Goal: Find specific page/section

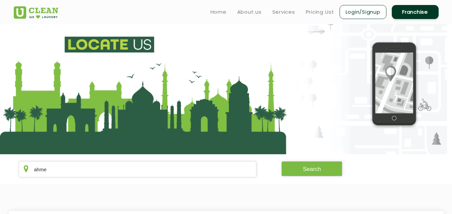
type input "ahme"
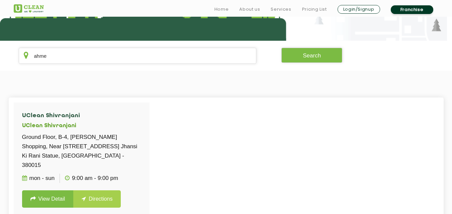
scroll to position [154, 0]
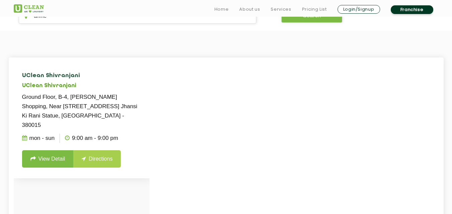
click at [59, 84] on h5 "UClean Shivranjani" at bounding box center [81, 86] width 119 height 6
copy h5 "UClean Shivranjani"
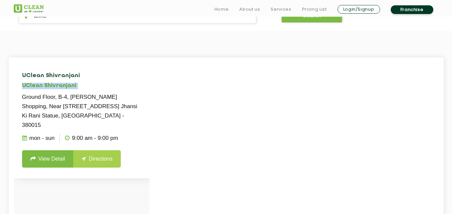
click at [59, 84] on h5 "UClean Shivranjani" at bounding box center [81, 86] width 119 height 6
click at [129, 120] on p "Ground Floor, B-4, [PERSON_NAME] Shopping, Near [STREET_ADDRESS] Jhansi Ki Rani…" at bounding box center [81, 111] width 119 height 37
drag, startPoint x: 136, startPoint y: 118, endPoint x: 26, endPoint y: 97, distance: 112.5
drag, startPoint x: 26, startPoint y: 97, endPoint x: 19, endPoint y: 87, distance: 11.7
click at [19, 87] on li "UClean Shivranjani UClean Shivranjani Ground Floor, B-4, [PERSON_NAME] Shopping…" at bounding box center [82, 121] width 136 height 116
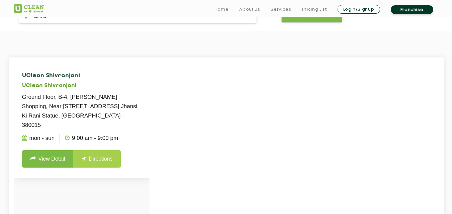
drag, startPoint x: 20, startPoint y: 85, endPoint x: 112, endPoint y: 122, distance: 99.2
drag, startPoint x: 112, startPoint y: 122, endPoint x: 71, endPoint y: 164, distance: 58.2
click at [71, 164] on li "UClean Shivranjani UClean Shivranjani Ground Floor, B-4, [PERSON_NAME] Shopping…" at bounding box center [82, 121] width 136 height 116
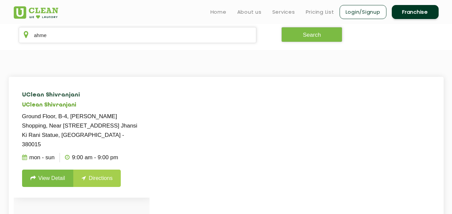
scroll to position [134, 0]
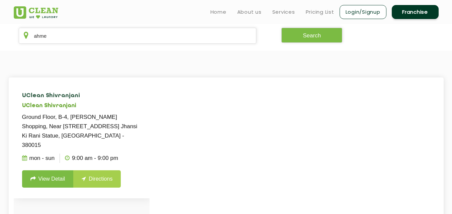
drag, startPoint x: 135, startPoint y: 139, endPoint x: 21, endPoint y: 106, distance: 117.6
click at [21, 106] on li "UClean Shivranjani UClean Shivranjani Ground Floor, B-4, [PERSON_NAME] Shopping…" at bounding box center [82, 141] width 136 height 116
copy li "UClean Shivranjani Ground Floor, B-4, [PERSON_NAME] Shopping, Near [STREET_ADDR…"
